Goal: Task Accomplishment & Management: Complete application form

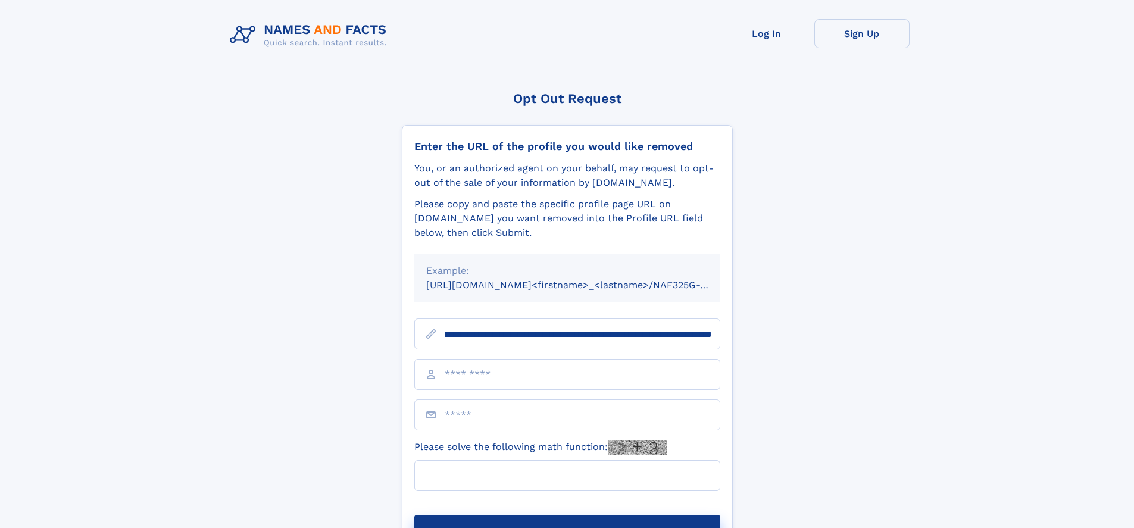
scroll to position [0, 126]
type input "**********"
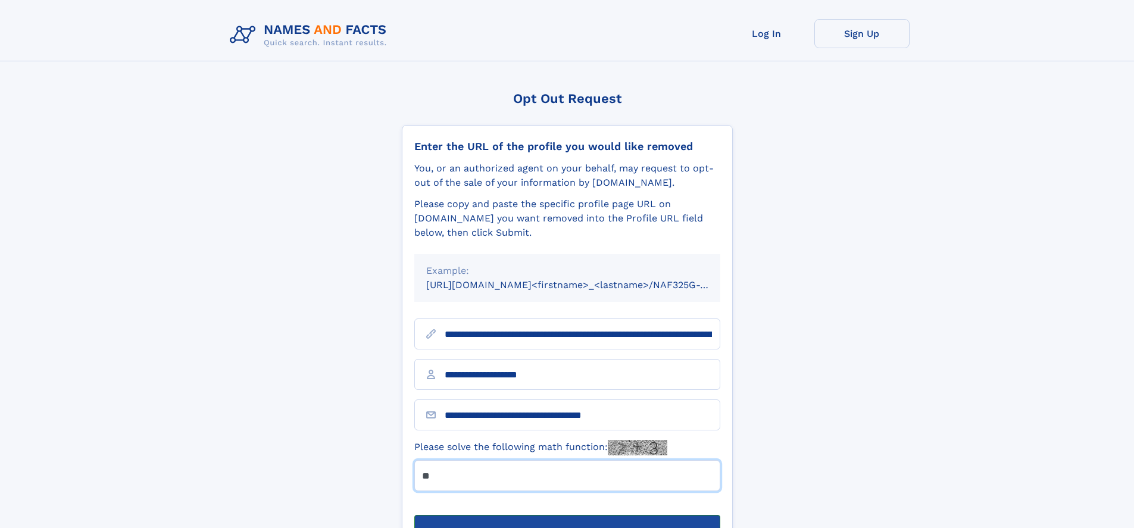
type input "**"
click at [567, 515] on button "Submit Opt Out Request" at bounding box center [567, 534] width 306 height 38
